Goal: Information Seeking & Learning: Understand process/instructions

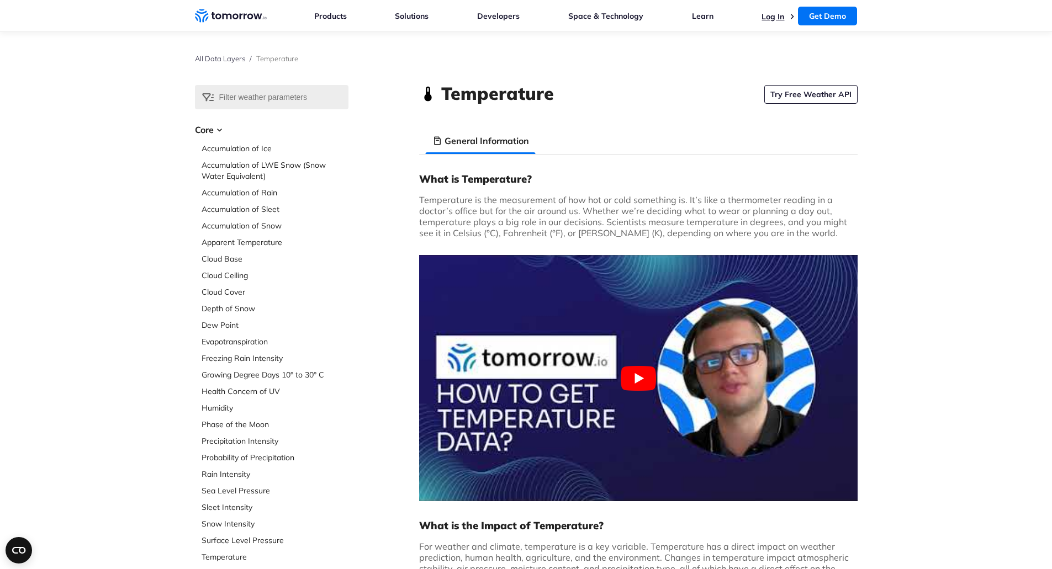
click at [769, 15] on link "Log In" at bounding box center [772, 17] width 23 height 10
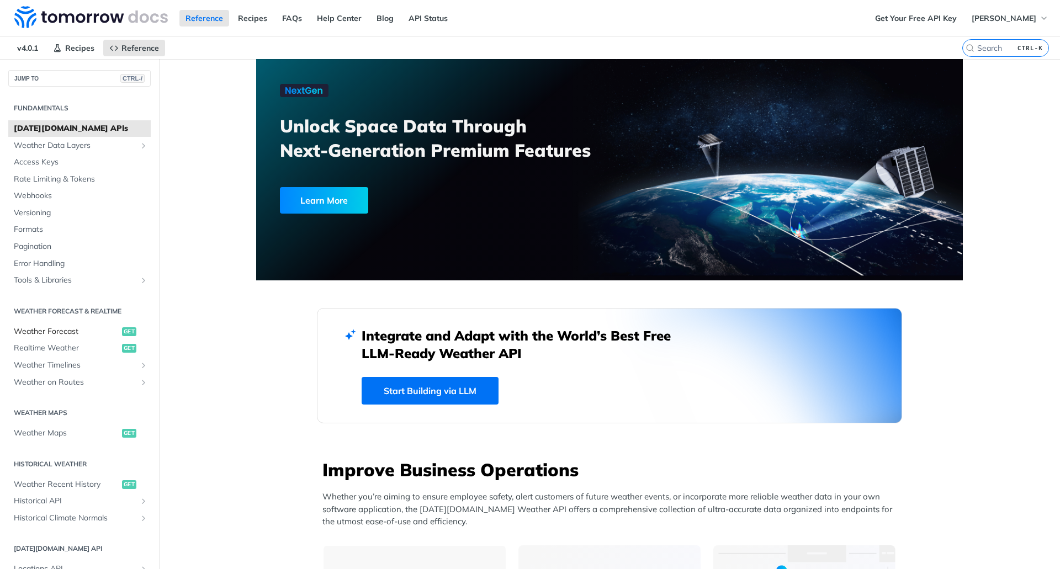
click at [66, 332] on span "Weather Forecast" at bounding box center [66, 331] width 105 height 11
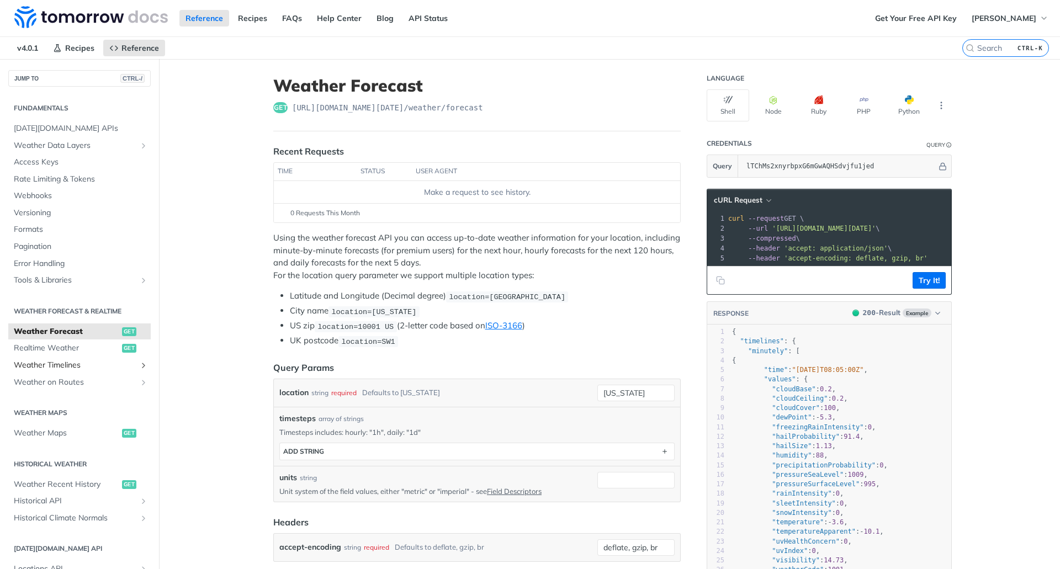
click at [36, 368] on span "Weather Timelines" at bounding box center [75, 365] width 123 height 11
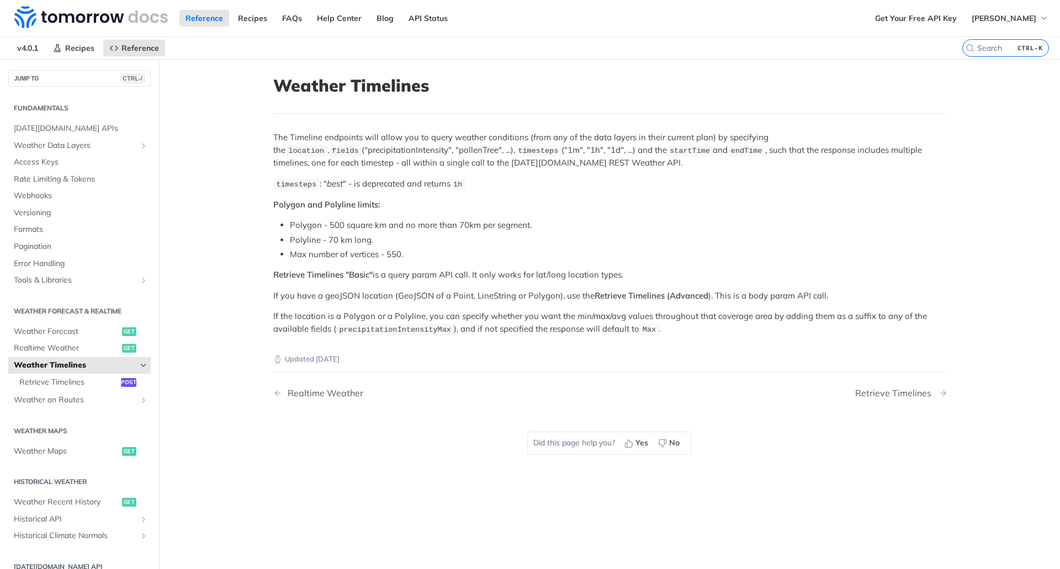
click at [881, 393] on div "Retrieve Timelines" at bounding box center [896, 393] width 82 height 10
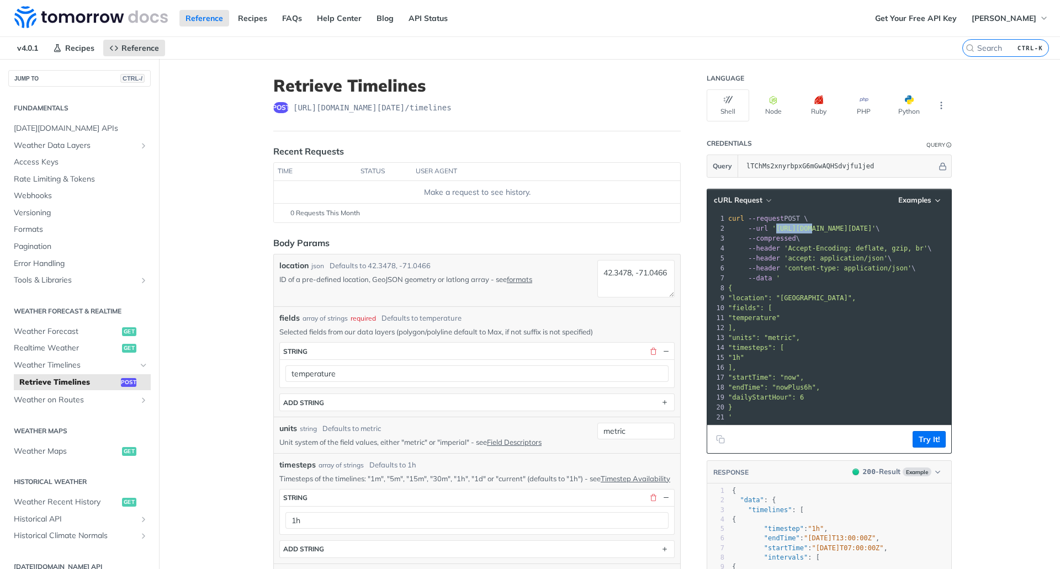
drag, startPoint x: 767, startPoint y: 229, endPoint x: 802, endPoint y: 229, distance: 34.8
click at [802, 229] on span "'[URL][DOMAIN_NAME][DATE]'" at bounding box center [824, 229] width 104 height 8
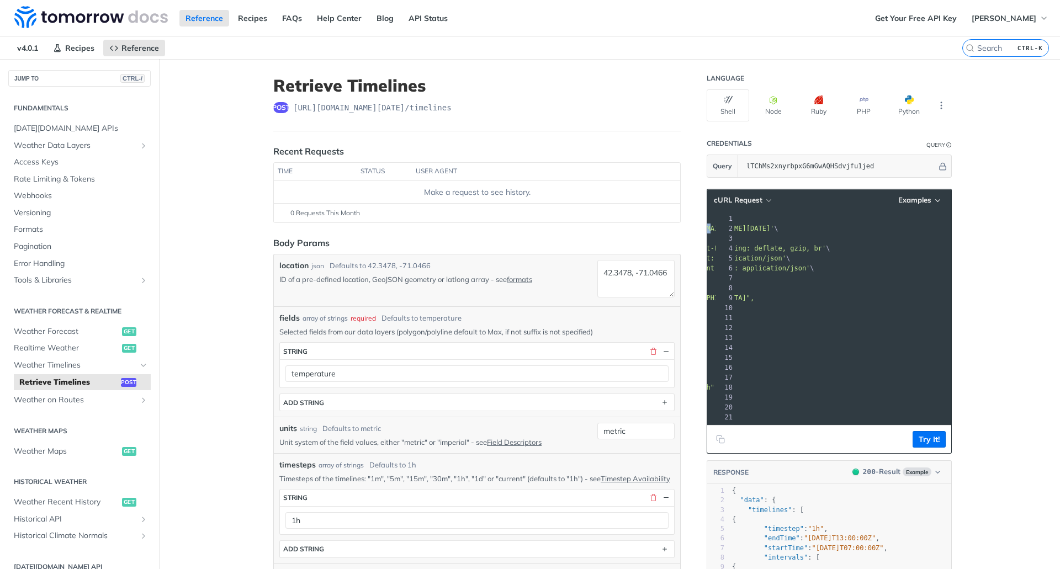
copy span "[URL][DOMAIN_NAME][DATE]' \"
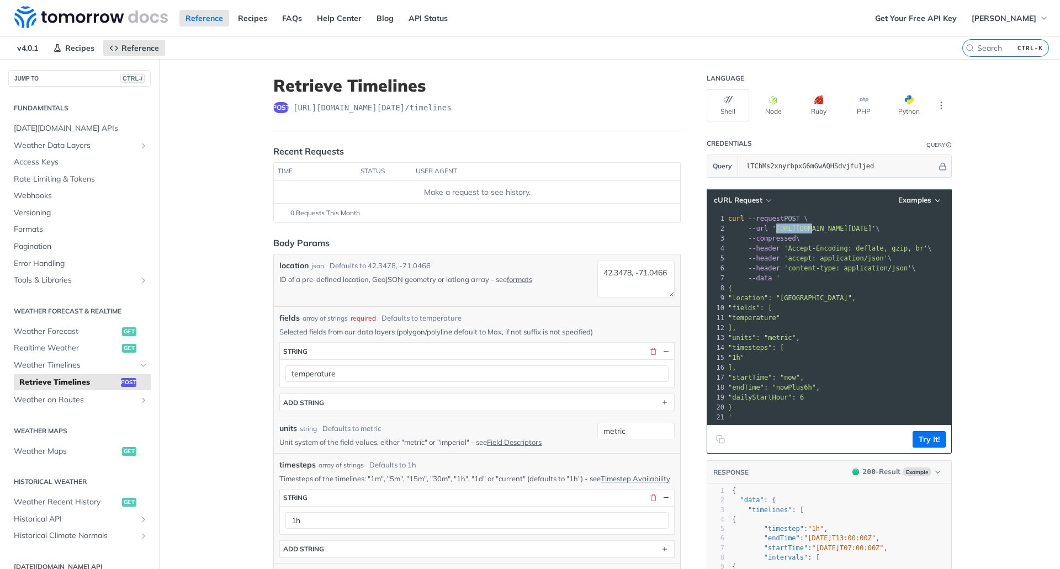
drag, startPoint x: 776, startPoint y: 249, endPoint x: 917, endPoint y: 266, distance: 141.8
click at [917, 266] on div "1 curl --request POST \ 2 --url '[URL][DOMAIN_NAME][DATE]' \ 3 --compressed \ 4…" at bounding box center [893, 318] width 335 height 209
copy div "'Accept-Encoding: deflate, gzip, br' \ 5 --header 'accept: application/json' \ …"
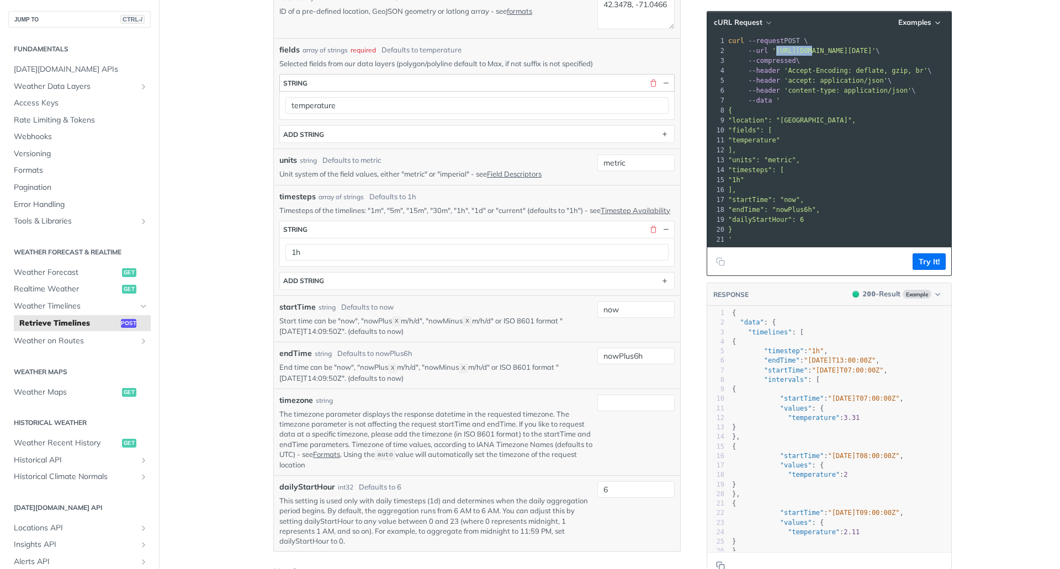
scroll to position [276, 0]
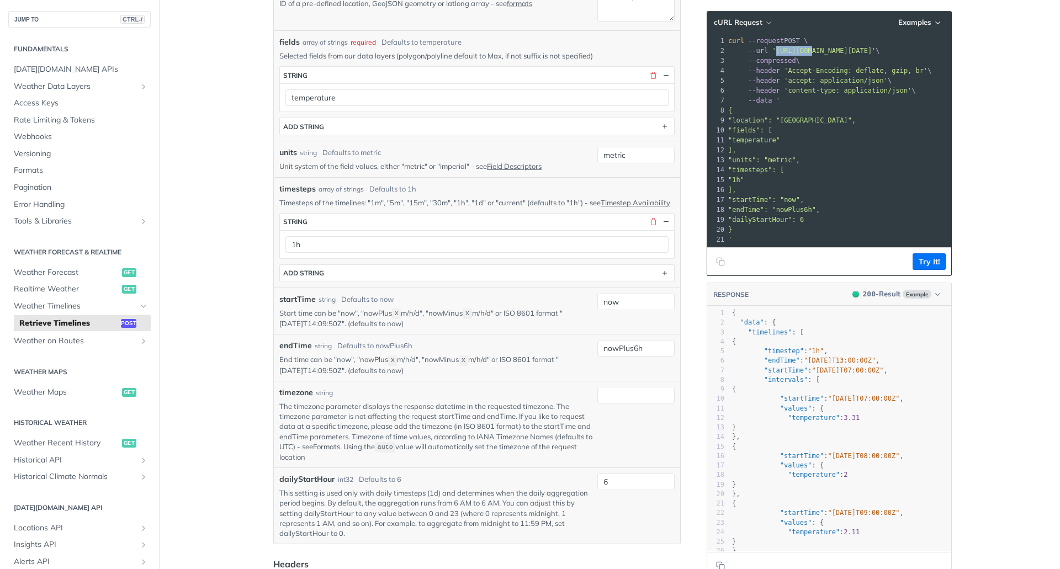
click at [329, 451] on link "Formats" at bounding box center [326, 446] width 27 height 9
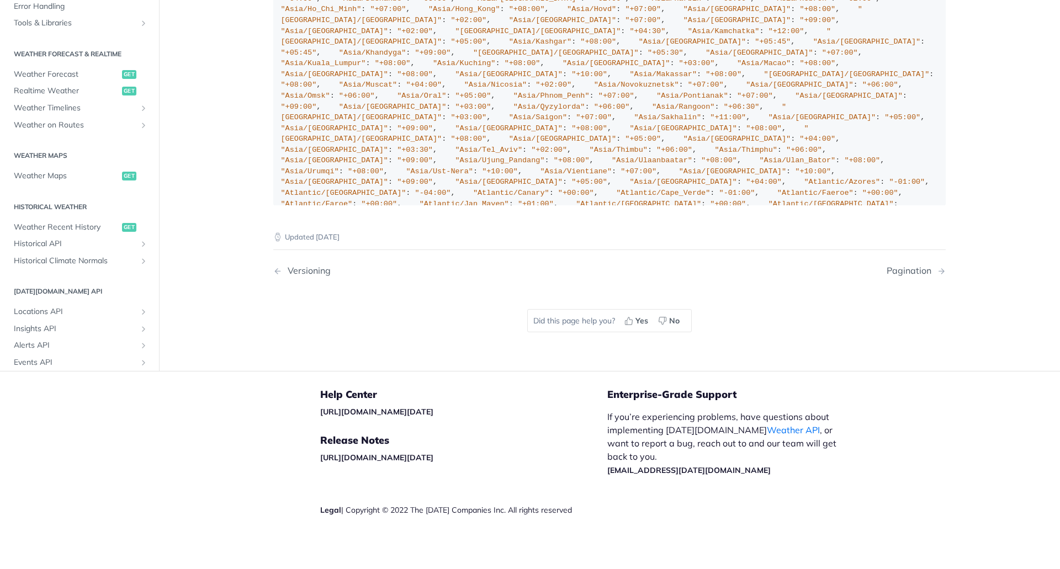
scroll to position [607, 0]
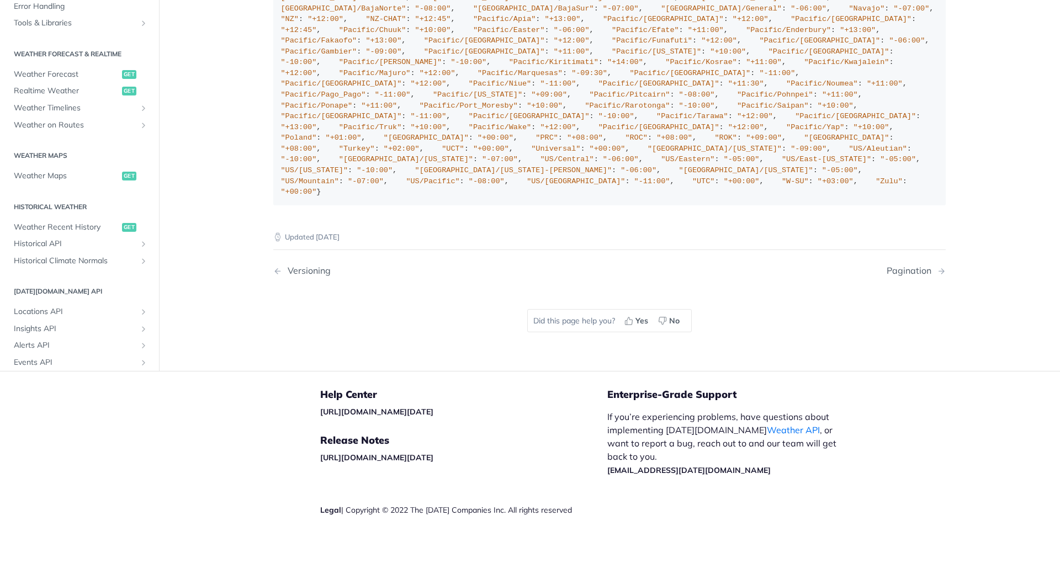
scroll to position [4098, 0]
drag, startPoint x: 298, startPoint y: 490, endPoint x: 349, endPoint y: 491, distance: 50.8
copy span "Europe/[GEOGRAPHIC_DATA]"
